Goal: Find contact information: Obtain details needed to contact an individual or organization

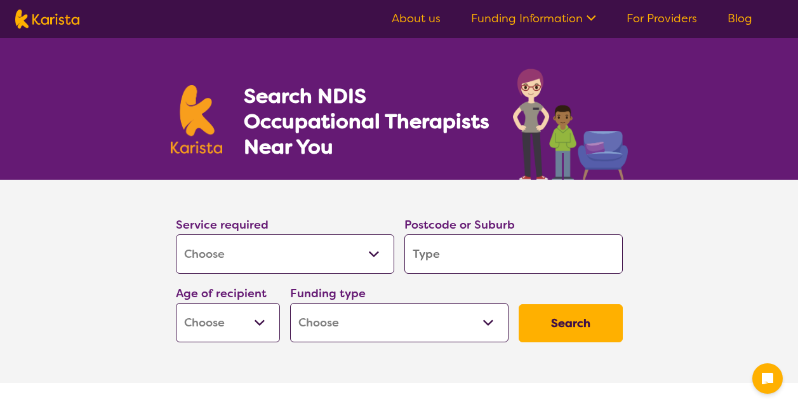
select select "[MEDICAL_DATA]"
click at [462, 253] on input "search" at bounding box center [513, 253] width 218 height 39
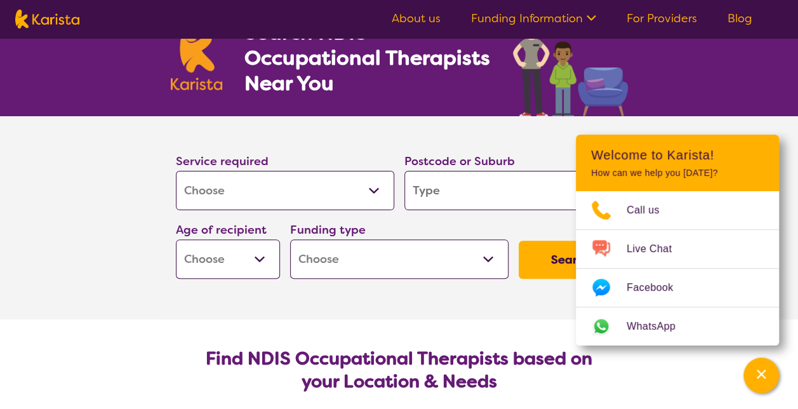
type input "p"
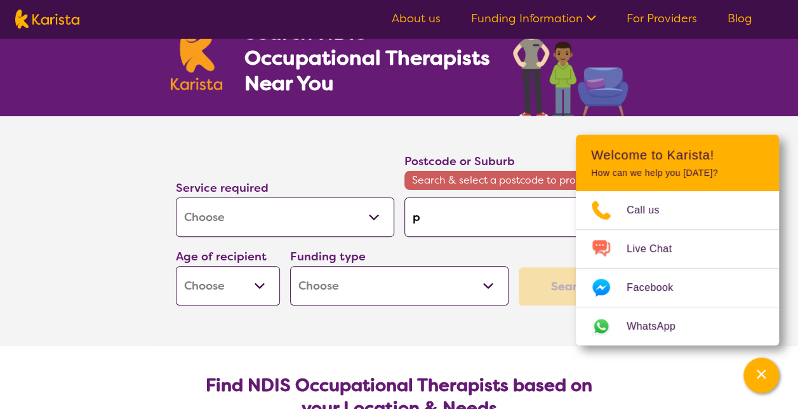
type input "pe"
type input "pen"
type input "pe"
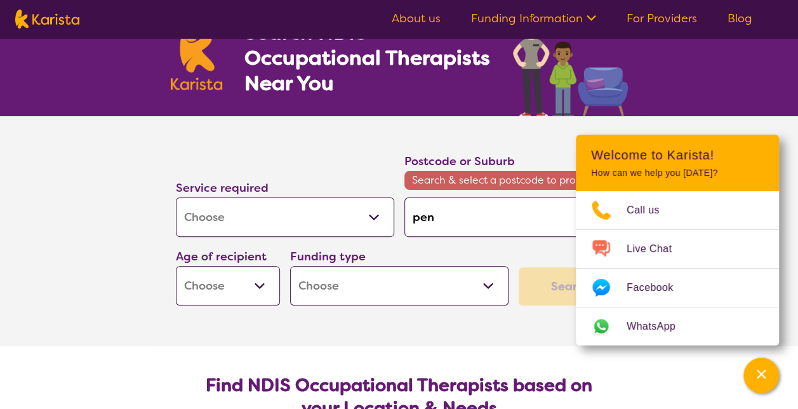
type input "pe"
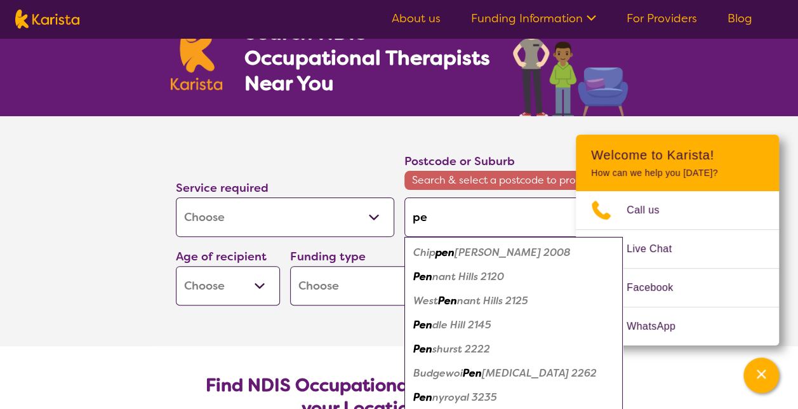
type input "p"
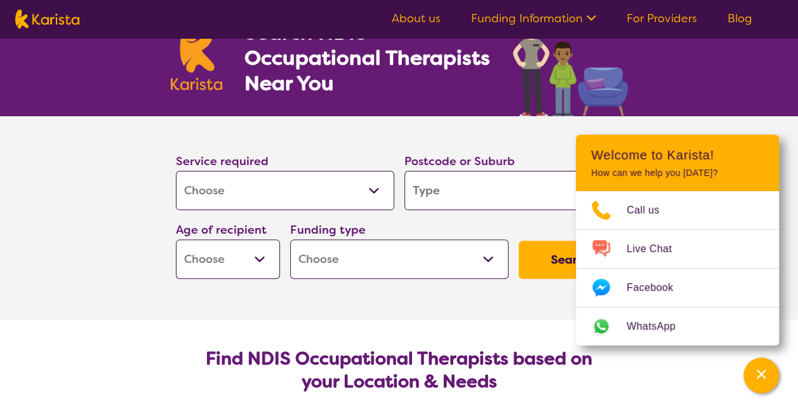
type input "g"
type input "gl"
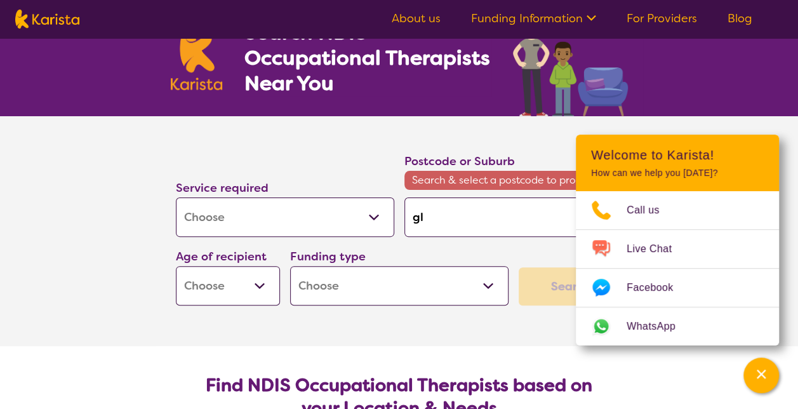
type input "gle"
type input "[PERSON_NAME]"
type input "glenm"
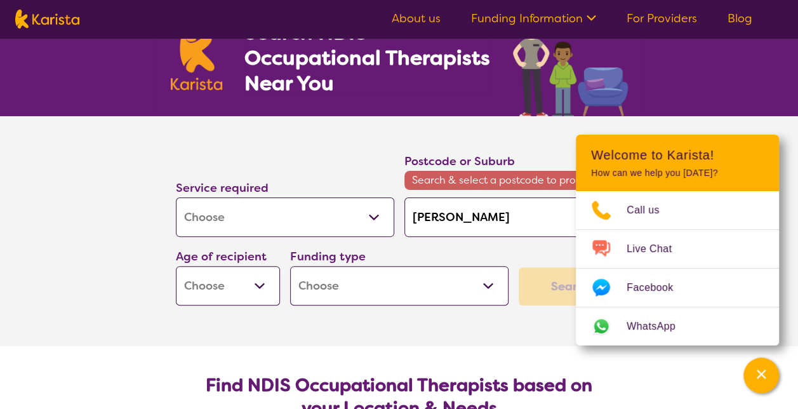
type input "glenm"
type input "glenmo"
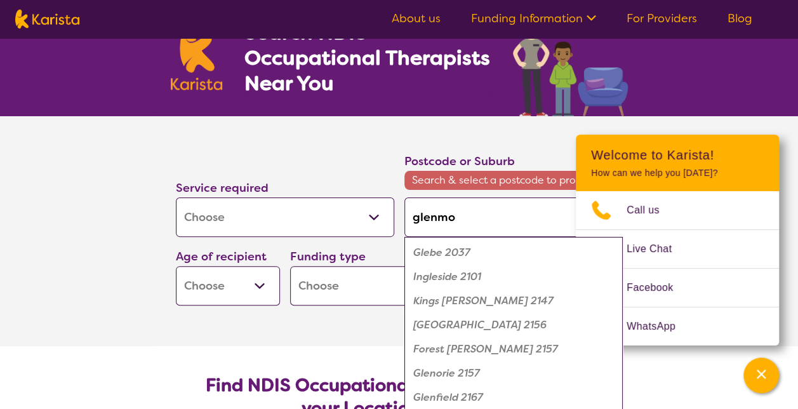
type input "glenmor"
type input "glenmore"
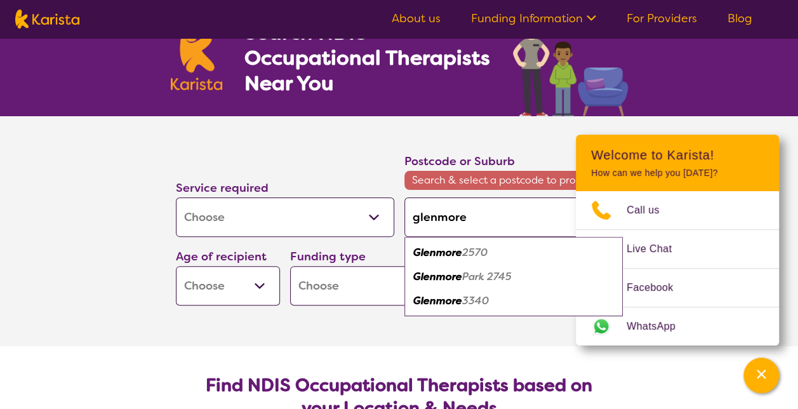
type input "glenmore"
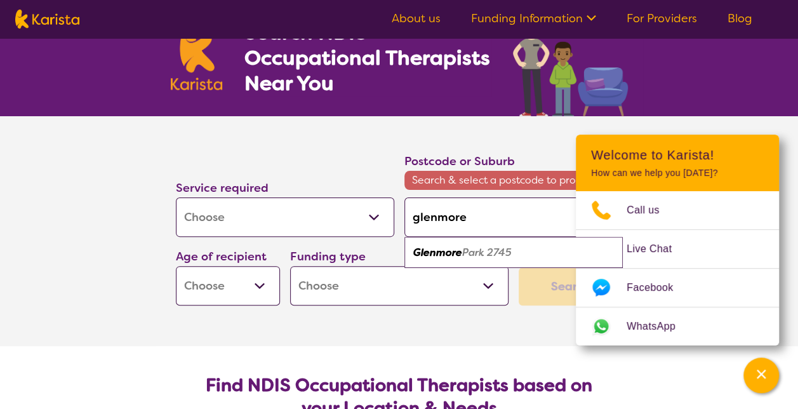
type input "glenmore p"
type input "glenmore pa"
type input "glenmore par"
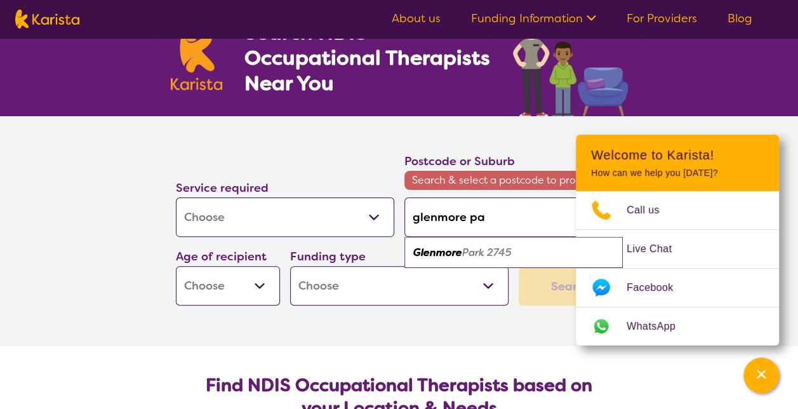
type input "glenmore par"
type input "[GEOGRAPHIC_DATA]"
click at [456, 251] on em "[GEOGRAPHIC_DATA]" at bounding box center [467, 252] width 108 height 13
type input "2745"
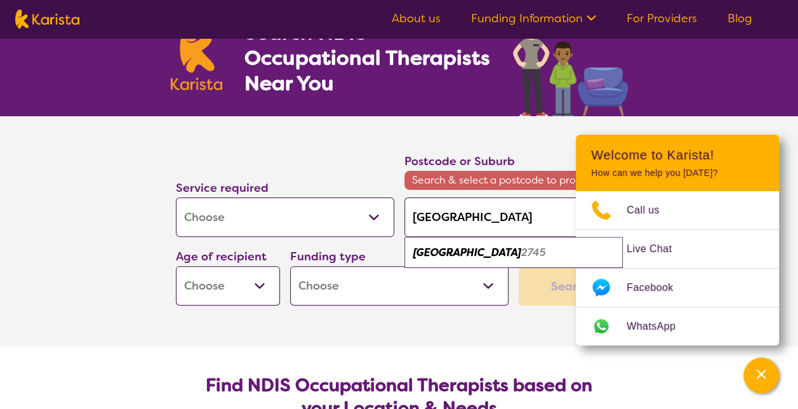
type input "2745"
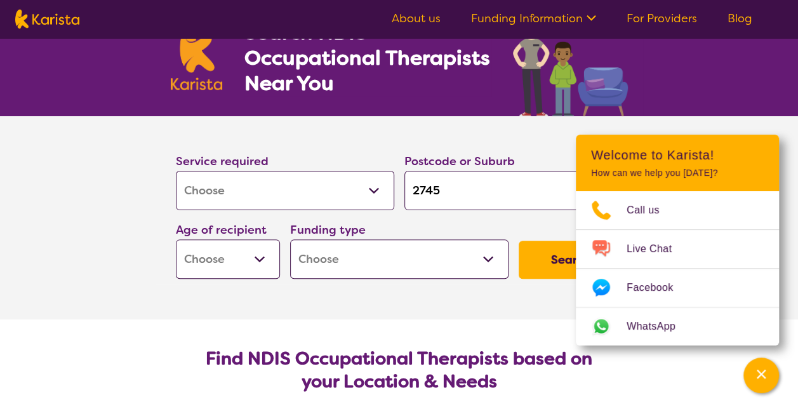
click at [248, 265] on select "Early Childhood - 0 to 9 Child - 10 to 11 Adolescent - 12 to 17 Adult - 18 to 6…" at bounding box center [228, 258] width 104 height 39
select select "AS"
click at [176, 239] on select "Early Childhood - 0 to 9 Child - 10 to 11 Adolescent - 12 to 17 Adult - 18 to 6…" at bounding box center [228, 258] width 104 height 39
select select "AS"
click at [337, 262] on select "Home Care Package (HCP) National Disability Insurance Scheme (NDIS) I don't know" at bounding box center [399, 258] width 218 height 39
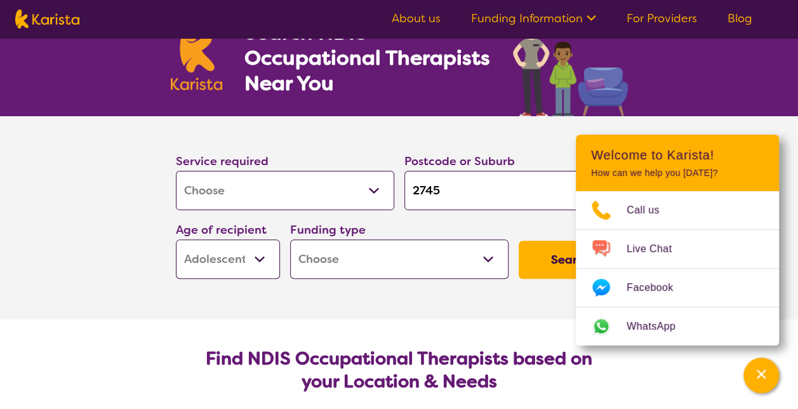
select select "NDIS"
click at [290, 239] on select "Home Care Package (HCP) National Disability Insurance Scheme (NDIS) I don't know" at bounding box center [399, 258] width 218 height 39
select select "NDIS"
click at [550, 266] on button "Search" at bounding box center [571, 260] width 104 height 38
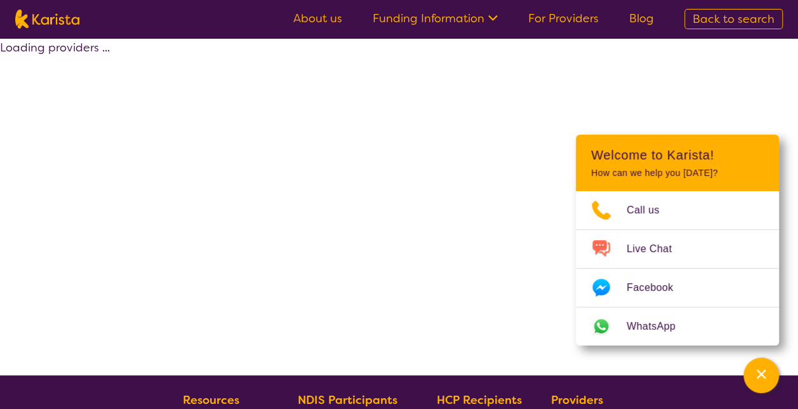
click at [717, 93] on div "Loading providers ..." at bounding box center [399, 206] width 798 height 337
select select "by_score"
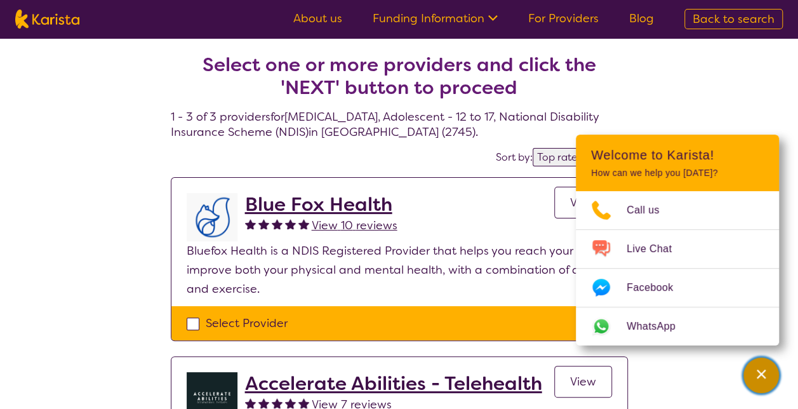
click at [760, 383] on div "Channel Menu" at bounding box center [761, 375] width 25 height 28
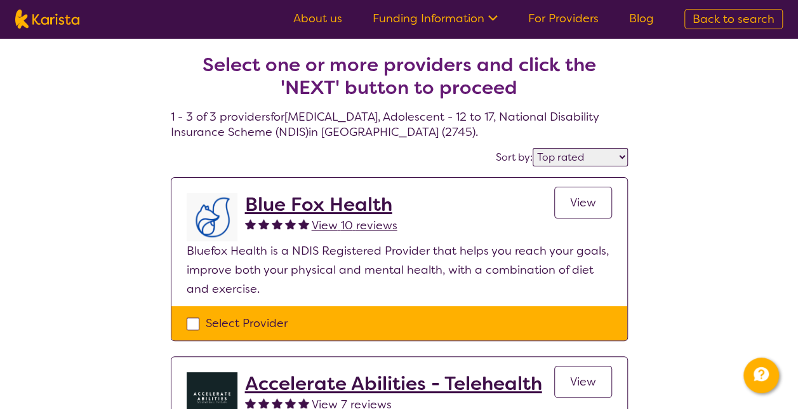
click at [303, 203] on h2 "Blue Fox Health" at bounding box center [321, 204] width 152 height 23
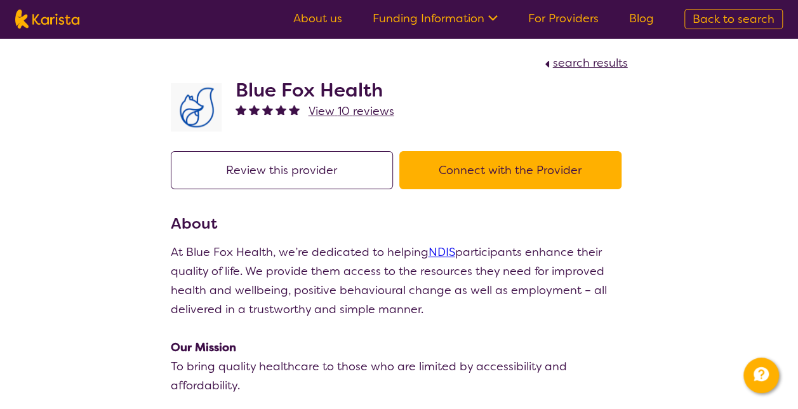
click at [307, 83] on h2 "Blue Fox Health" at bounding box center [315, 90] width 159 height 23
click at [486, 178] on button "Connect with the Provider" at bounding box center [510, 170] width 222 height 38
